Goal: Go to known website: Go to known website

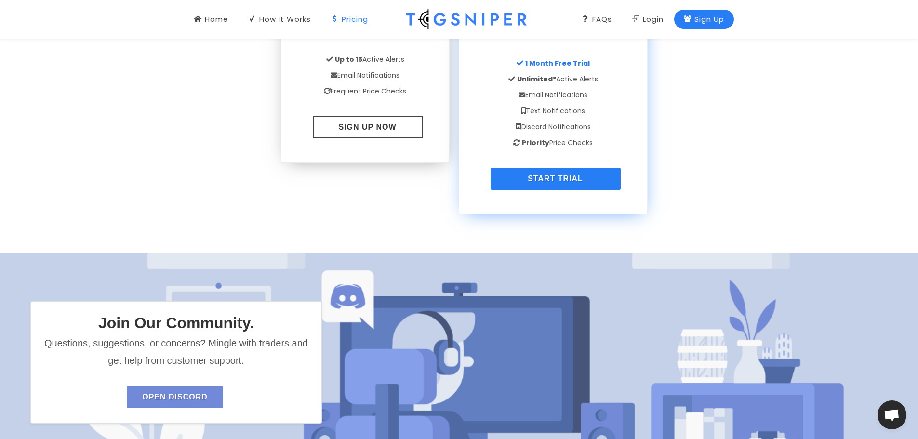
scroll to position [1277, 0]
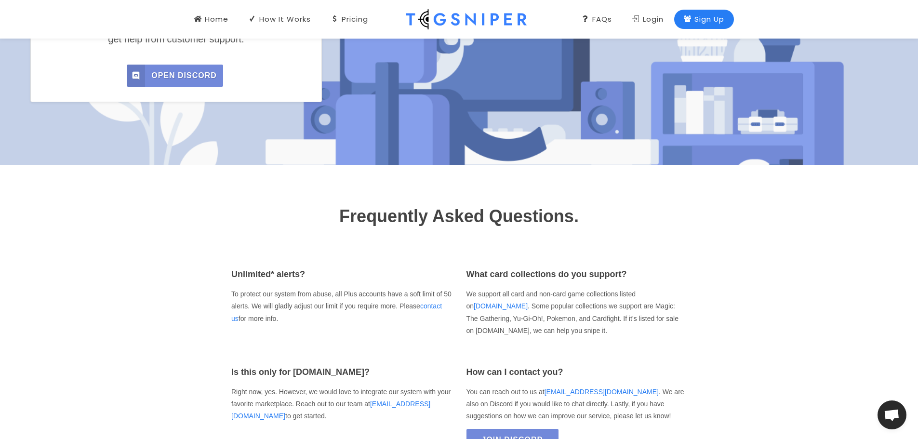
click at [184, 73] on span "Open Discord" at bounding box center [184, 76] width 66 height 22
